Goal: Find specific fact: Find specific fact

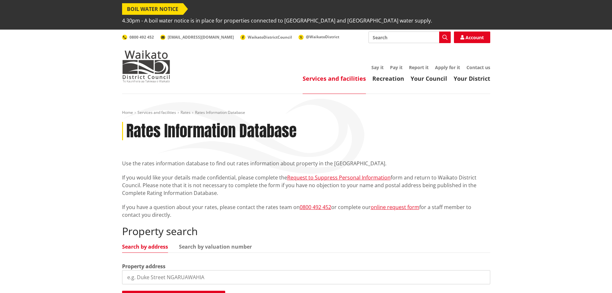
click at [191, 270] on input "search" at bounding box center [306, 277] width 368 height 14
type input "[STREET_ADDRESS]"
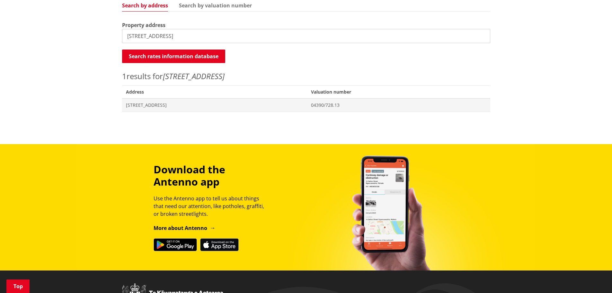
scroll to position [240, 0]
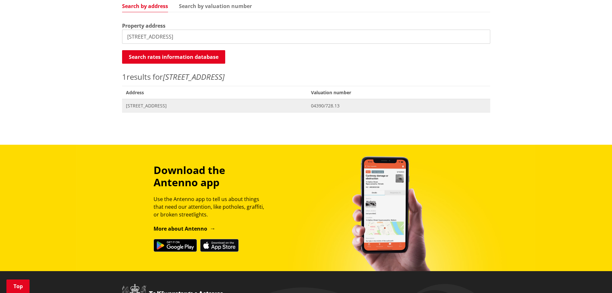
click at [186, 102] on span "[STREET_ADDRESS]" at bounding box center [215, 105] width 178 height 6
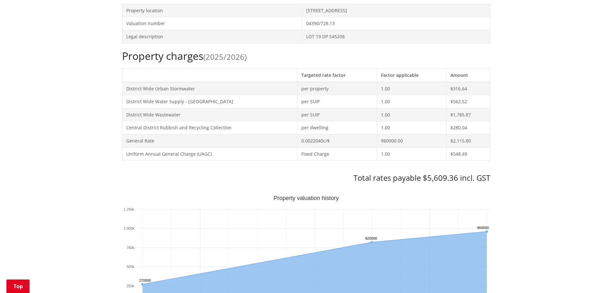
scroll to position [270, 0]
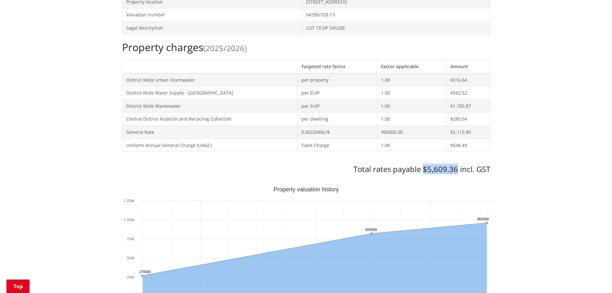
drag, startPoint x: 423, startPoint y: 159, endPoint x: 457, endPoint y: 159, distance: 33.4
click at [457, 164] on h3 "Total rates payable $5,609.36 incl. GST" at bounding box center [306, 168] width 368 height 9
copy h3 "$5,609.36"
